Goal: Task Accomplishment & Management: Complete application form

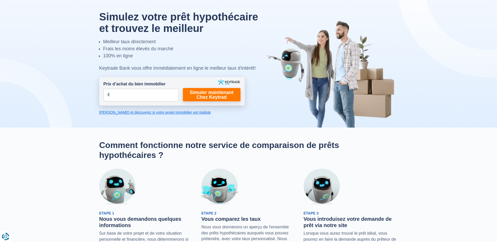
scroll to position [26, 0]
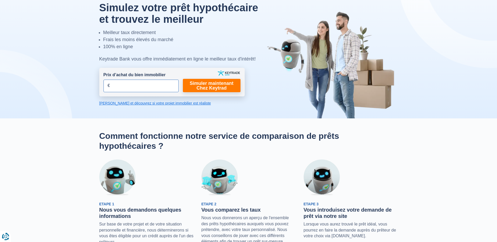
click at [129, 85] on input "Prix d’achat du bien immobilier" at bounding box center [141, 86] width 75 height 13
drag, startPoint x: 131, startPoint y: 86, endPoint x: 109, endPoint y: 87, distance: 22.0
click at [109, 87] on div "Prix d’achat du bien immobilier 250.000 € Champs requis Vous devez fournir une …" at bounding box center [141, 82] width 75 height 20
type input "100.000"
click at [214, 83] on link "Simuler maintenant Chez Keytrad" at bounding box center [212, 85] width 58 height 13
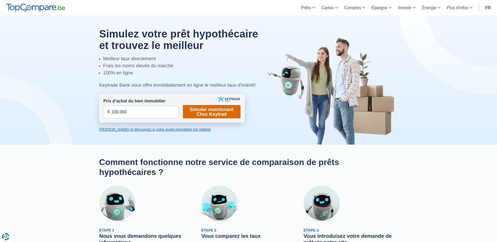
click at [214, 111] on link "Simuler maintenant Chez Keytrad" at bounding box center [212, 111] width 58 height 13
click at [218, 114] on link "Simuler maintenant Chez Keytrad" at bounding box center [212, 111] width 58 height 13
click at [137, 129] on link "[PERSON_NAME] et découvrez si votre projet immobilier est réaliste" at bounding box center [172, 129] width 146 height 5
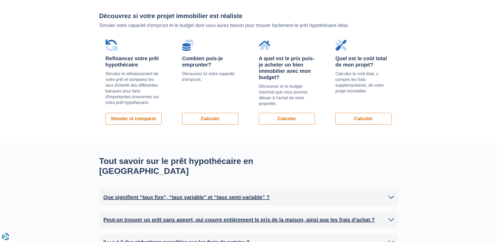
scroll to position [267, 0]
